Goal: Navigation & Orientation: Find specific page/section

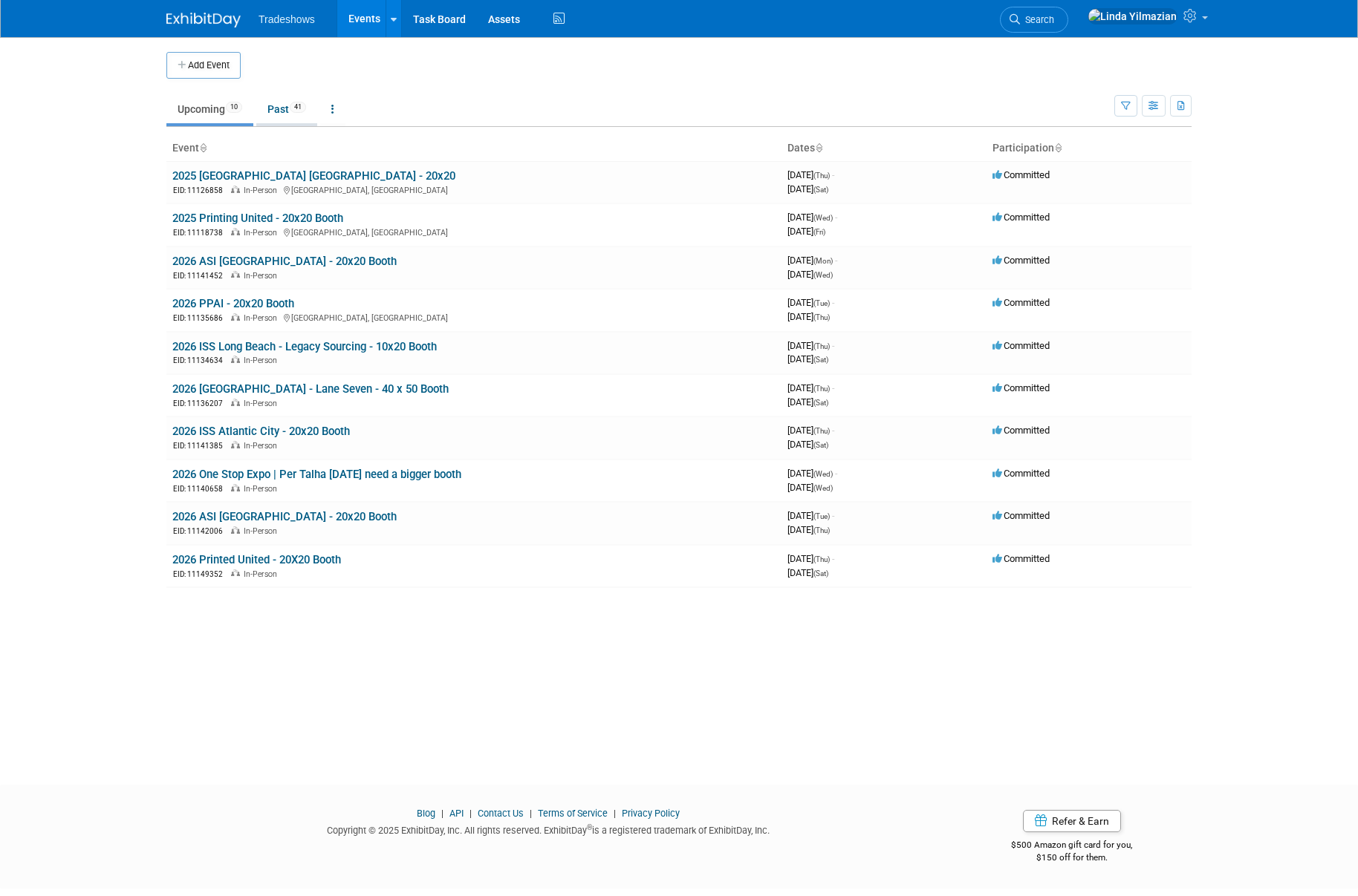
click at [274, 108] on link "Past 41" at bounding box center [287, 109] width 61 height 28
click at [274, 108] on body "Tradeshows Events Add Event Bulk Upload Events Shareable Event Boards Recently …" at bounding box center [679, 448] width 1358 height 896
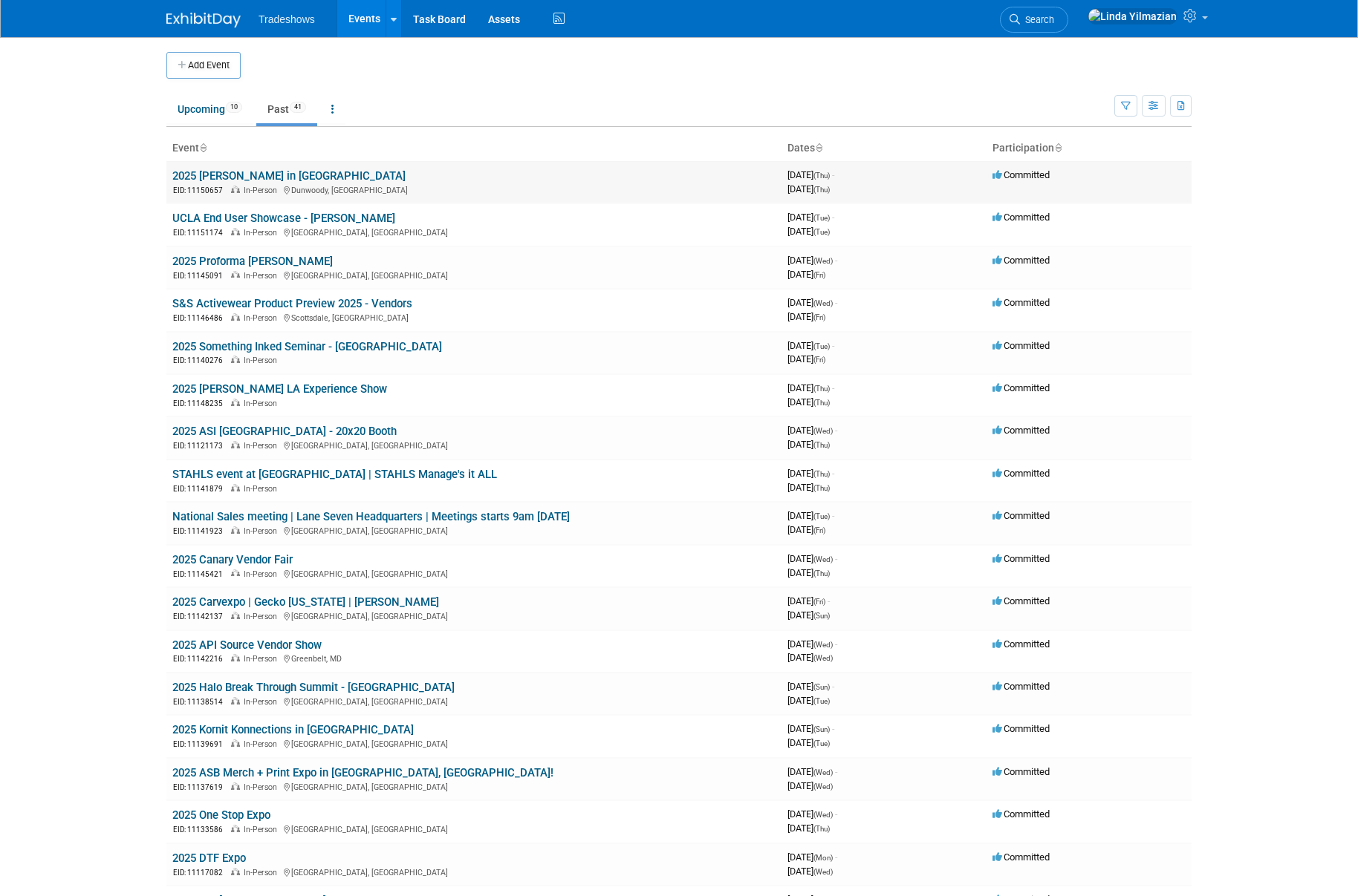
click at [254, 170] on link "2025 [PERSON_NAME] in [GEOGRAPHIC_DATA]" at bounding box center [288, 175] width 233 height 13
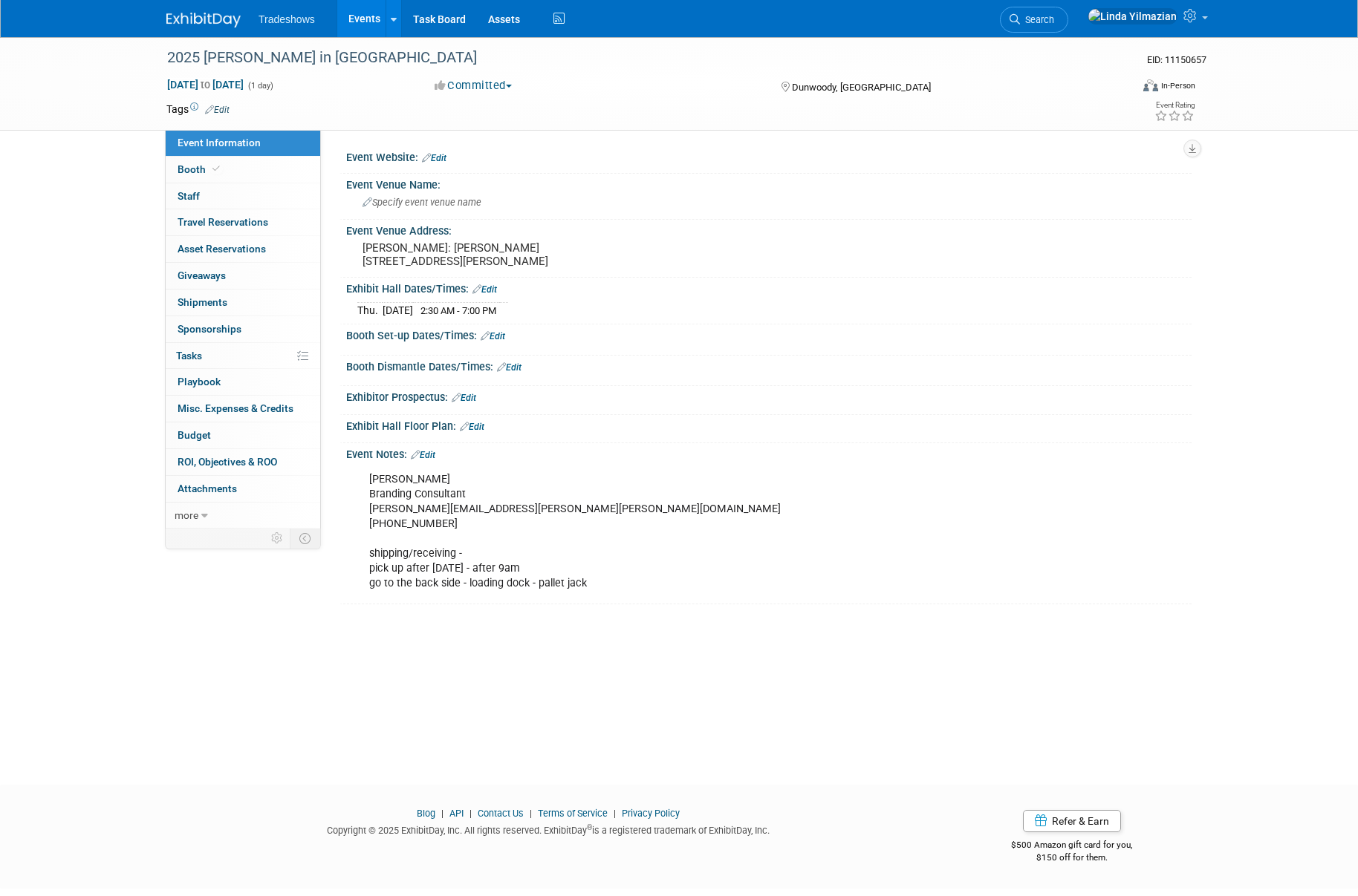
click at [382, 8] on link "Events" at bounding box center [364, 18] width 54 height 37
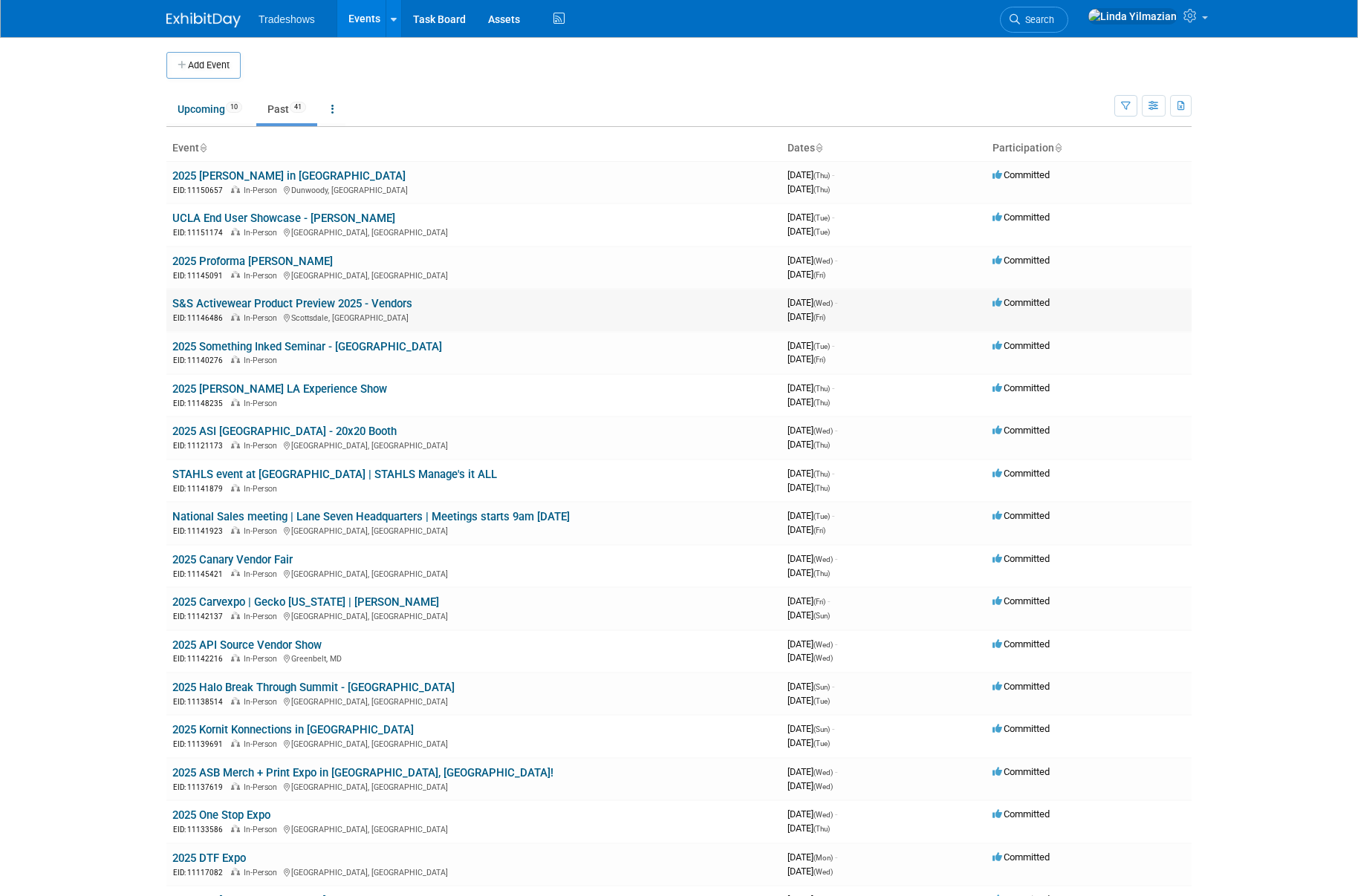
click at [277, 307] on link "S&S Activewear Product Preview 2025 - Vendors" at bounding box center [292, 304] width 240 height 13
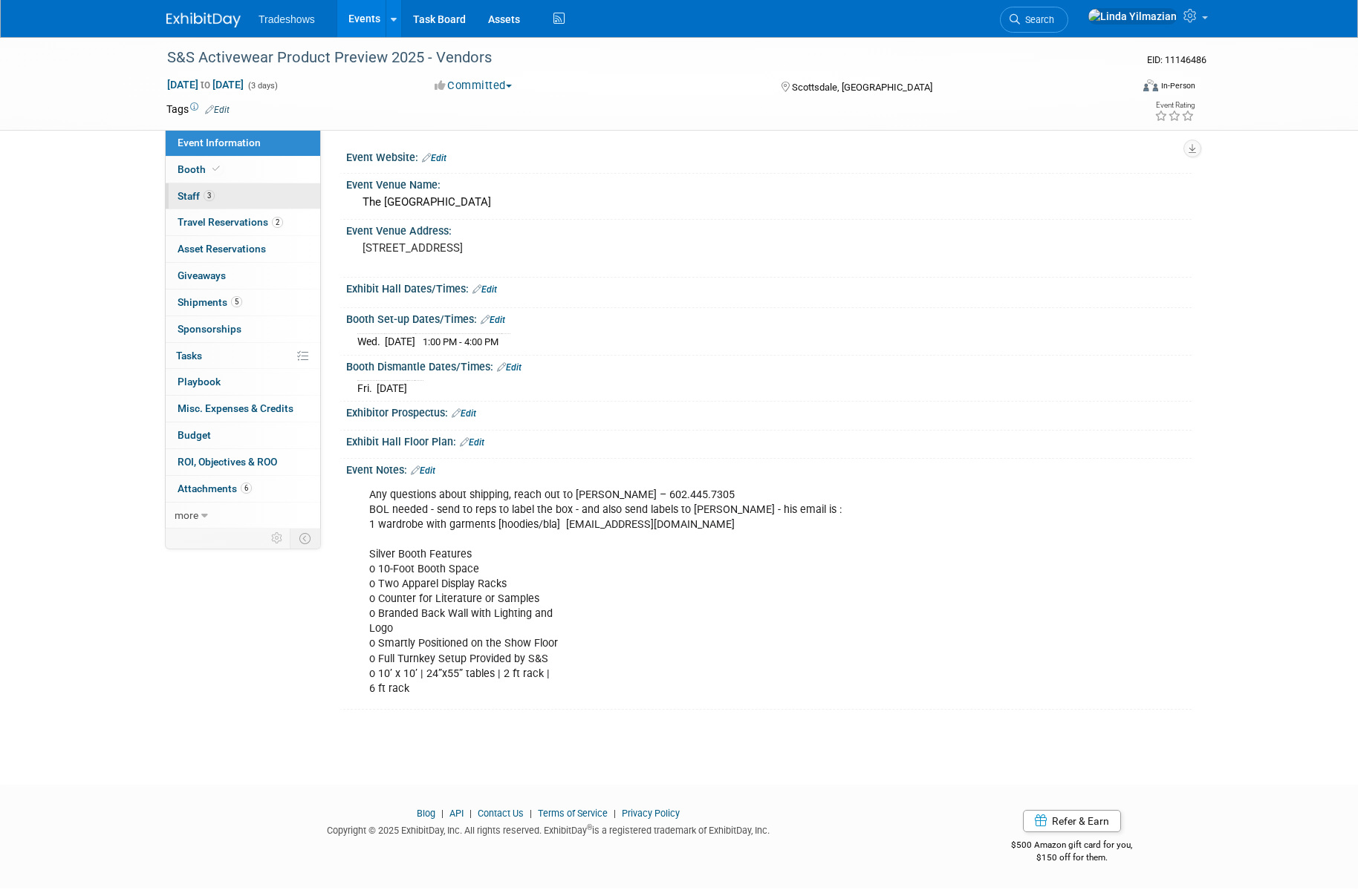
click at [195, 197] on span "Staff 3" at bounding box center [196, 196] width 37 height 12
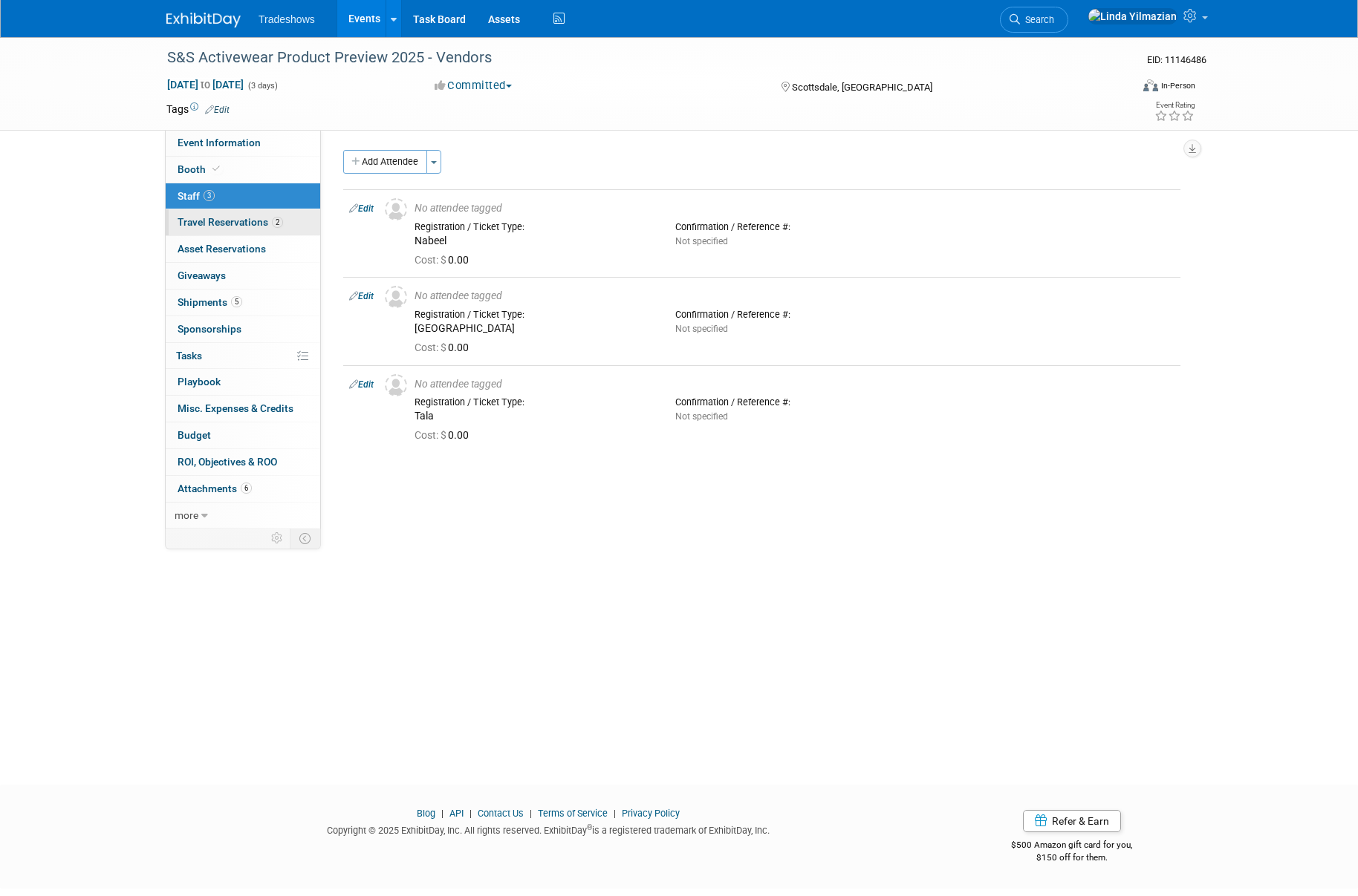
click at [200, 215] on link "2 Travel Reservations 2" at bounding box center [243, 222] width 154 height 26
